Goal: Find specific page/section: Find specific page/section

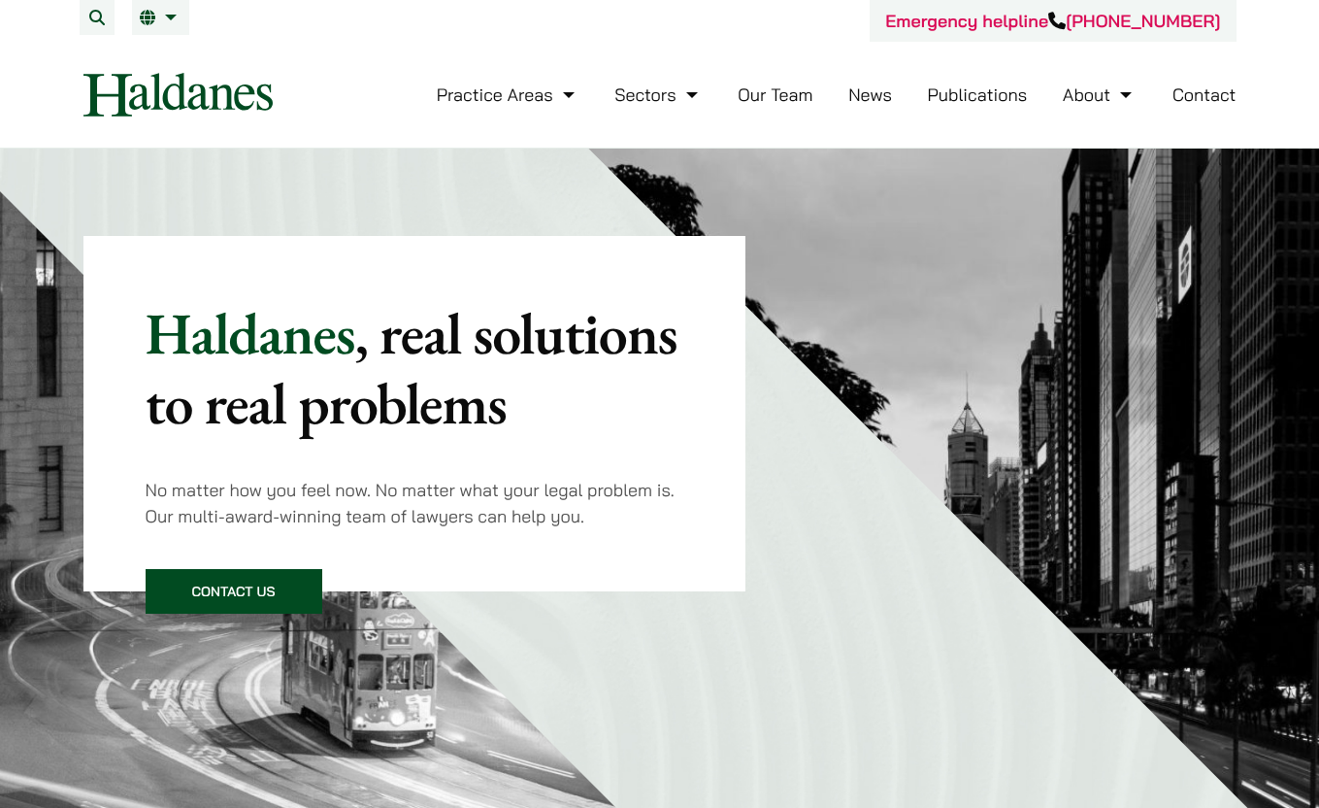
click at [761, 94] on link "Our Team" at bounding box center [775, 94] width 75 height 22
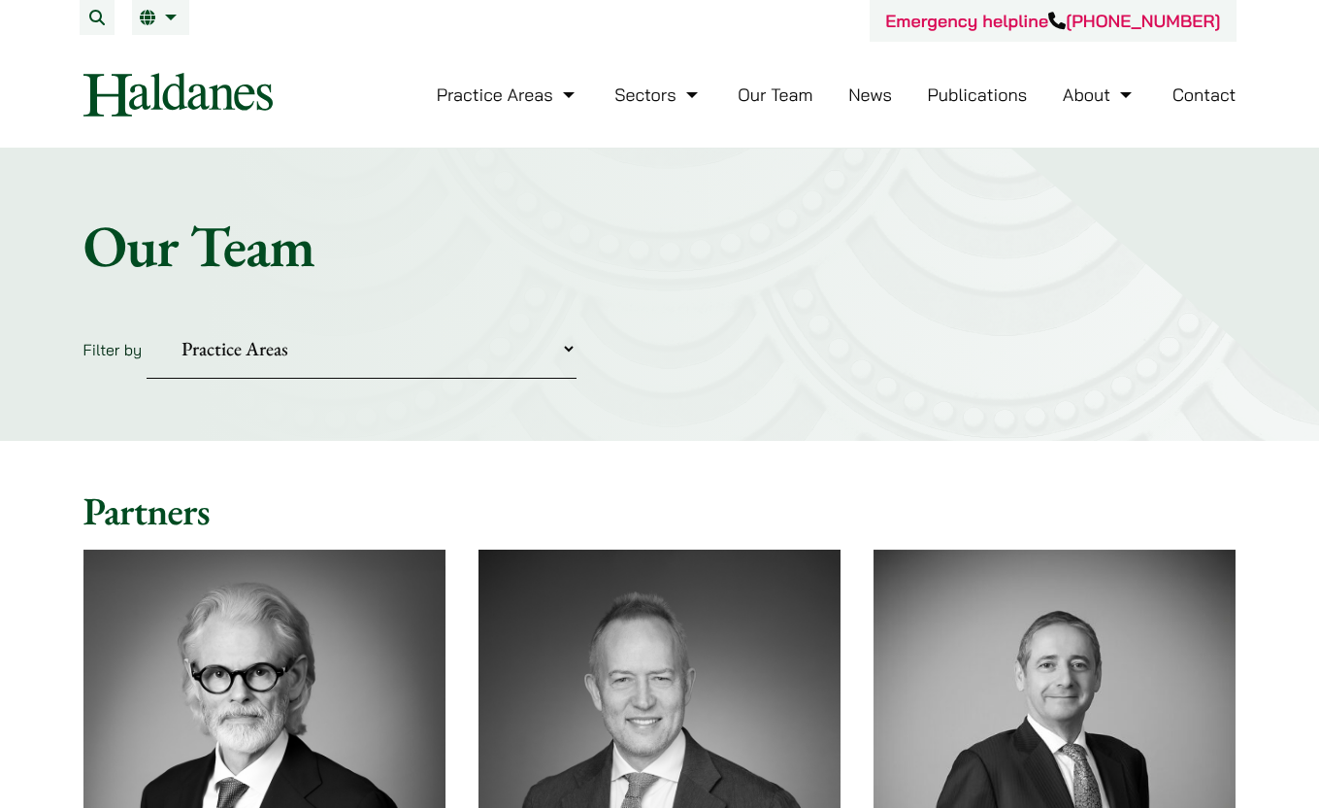
scroll to position [314, 0]
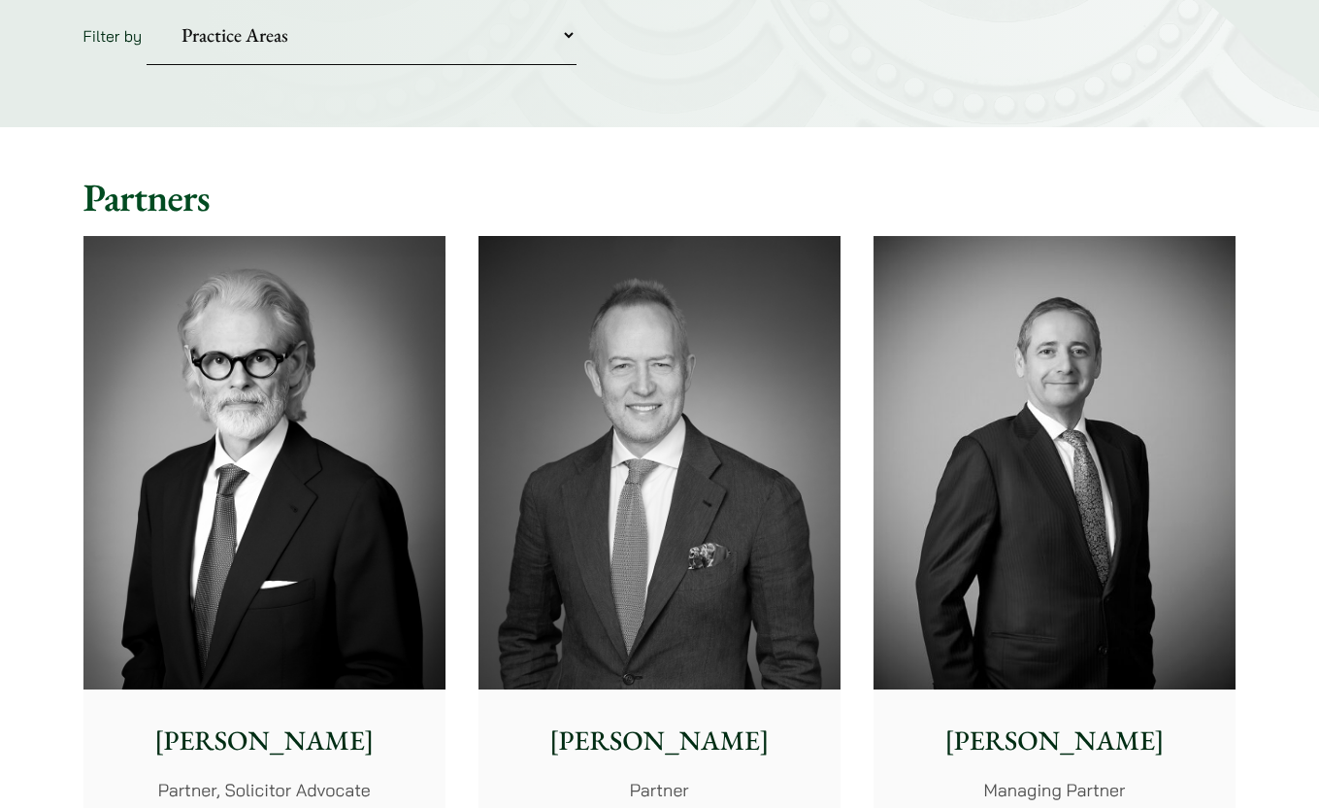
click at [657, 750] on p "[PERSON_NAME]" at bounding box center [659, 740] width 331 height 41
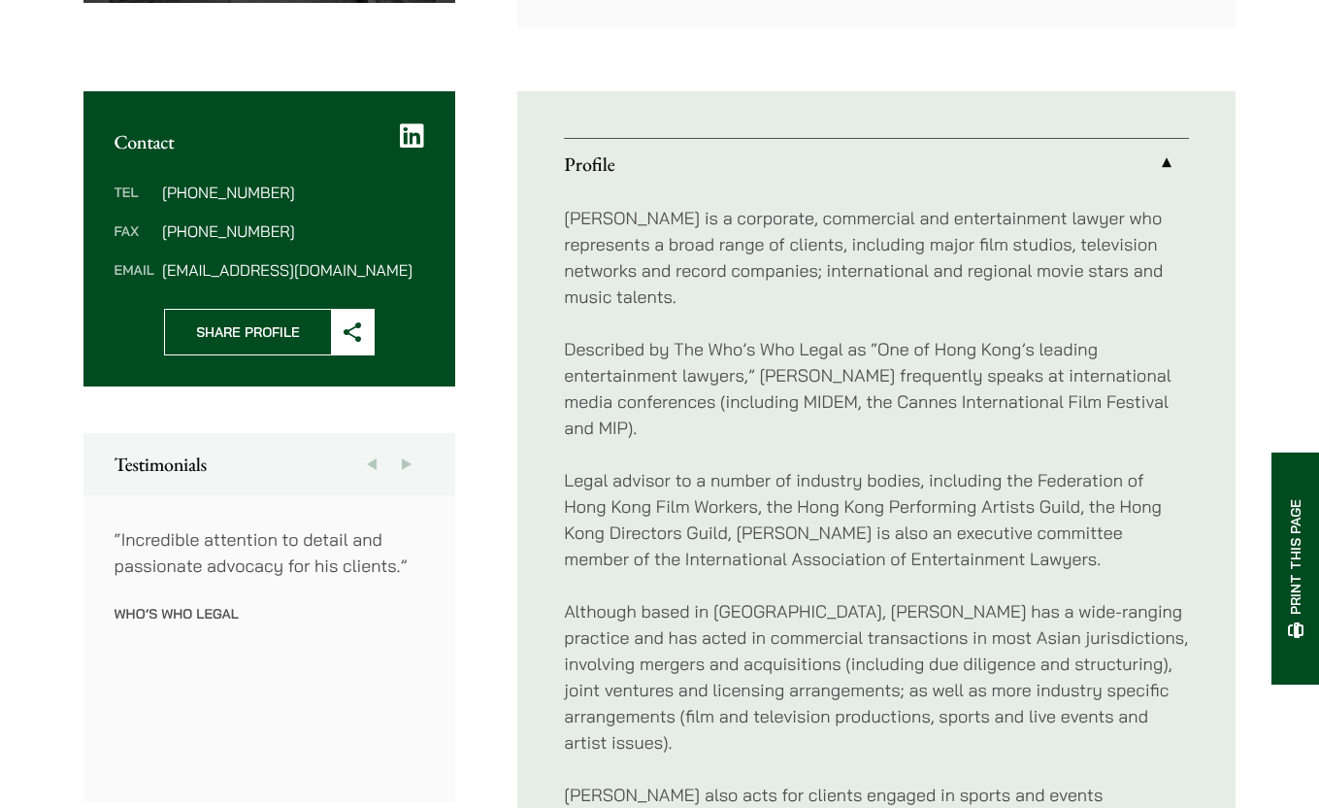
scroll to position [696, 0]
